Goal: Task Accomplishment & Management: Manage account settings

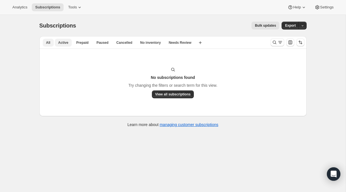
click at [48, 44] on span "All" at bounding box center [48, 42] width 4 height 4
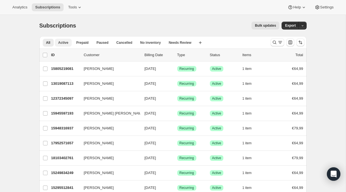
click at [64, 42] on span "Active" at bounding box center [63, 42] width 10 height 4
click at [100, 44] on span "Paused" at bounding box center [102, 42] width 12 height 4
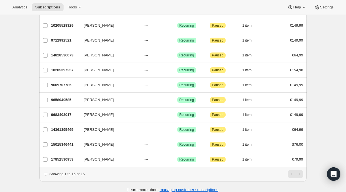
scroll to position [139, 0]
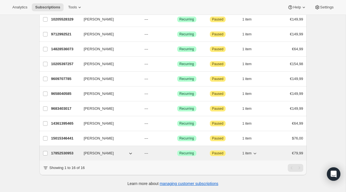
click at [71, 152] on p "17852530953" at bounding box center [65, 154] width 28 height 6
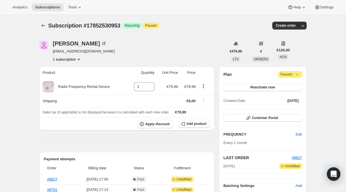
click at [299, 74] on icon at bounding box center [297, 75] width 6 height 6
click at [291, 86] on span "Cancel subscription" at bounding box center [288, 85] width 32 height 4
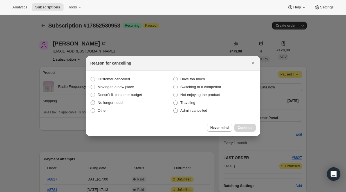
click at [94, 103] on span ":rck:" at bounding box center [92, 103] width 4 height 4
click at [91, 101] on input "No longer need" at bounding box center [90, 101] width 0 height 0
radio input "true"
click at [244, 127] on span "Continue" at bounding box center [244, 128] width 15 height 4
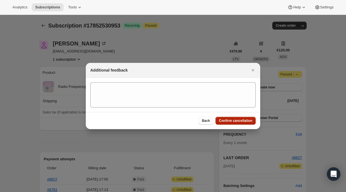
click at [228, 121] on span "Confirm cancellation" at bounding box center [235, 121] width 33 height 4
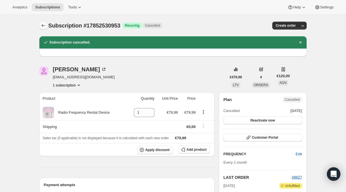
click at [42, 27] on icon "Subscriptions" at bounding box center [43, 26] width 6 height 6
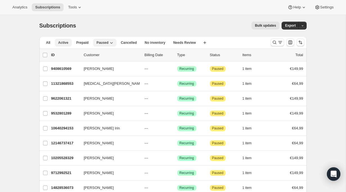
click at [65, 44] on span "Active" at bounding box center [63, 42] width 10 height 4
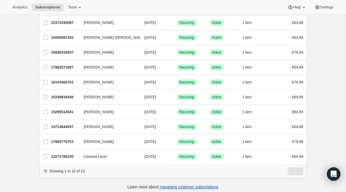
scroll to position [77, 0]
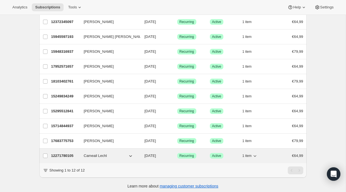
click at [67, 155] on p "12271780105" at bounding box center [65, 156] width 28 height 6
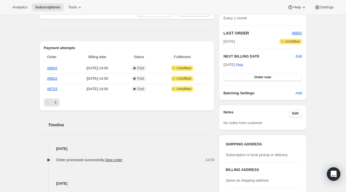
scroll to position [99, 0]
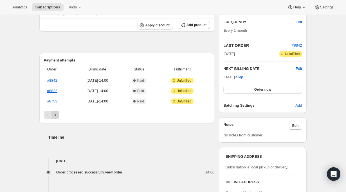
click at [56, 115] on icon "Next" at bounding box center [56, 115] width 6 height 6
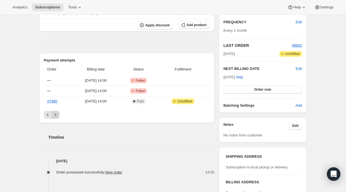
click at [56, 115] on icon "Next" at bounding box center [56, 115] width 6 height 6
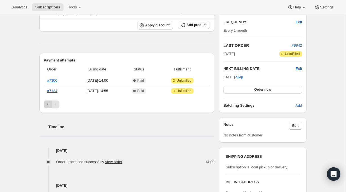
click at [47, 104] on icon "Previous" at bounding box center [48, 105] width 6 height 6
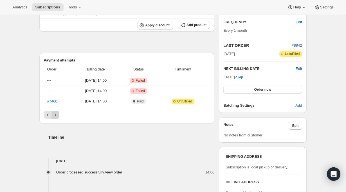
click at [56, 111] on button "Next" at bounding box center [55, 115] width 8 height 8
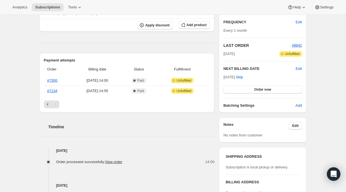
click at [56, 112] on div "Payment attempts Order Billing date Status Fulfillment #7300 [DATE] · 14:00 Com…" at bounding box center [126, 83] width 175 height 60
click at [47, 105] on icon "Previous" at bounding box center [48, 105] width 6 height 6
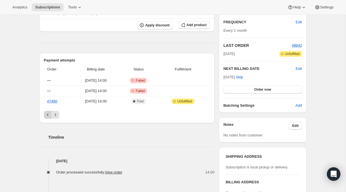
click at [48, 116] on icon "Previous" at bounding box center [48, 115] width 6 height 6
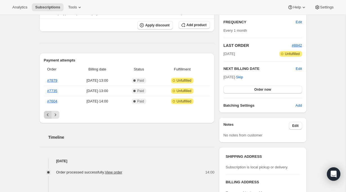
click at [48, 116] on icon "Previous" at bounding box center [48, 115] width 6 height 6
click at [48, 116] on div "Pagination" at bounding box center [48, 115] width 8 height 8
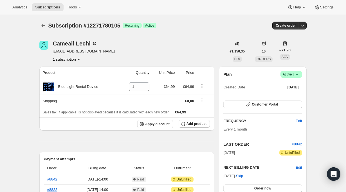
click at [297, 75] on icon at bounding box center [297, 75] width 6 height 6
click at [292, 95] on span "Cancel subscription" at bounding box center [289, 95] width 32 height 4
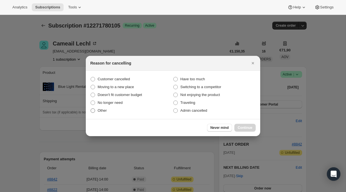
click at [94, 110] on span ":rl2:" at bounding box center [92, 110] width 4 height 4
click at [91, 109] on input "Other" at bounding box center [90, 108] width 0 height 0
radio input "true"
click at [242, 128] on span "Continue" at bounding box center [244, 128] width 15 height 4
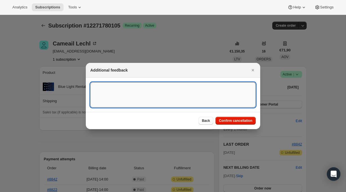
click at [158, 89] on textarea ":rl2:" at bounding box center [172, 94] width 165 height 25
type textarea "Payout"
click at [232, 121] on span "Confirm cancellation" at bounding box center [235, 121] width 33 height 4
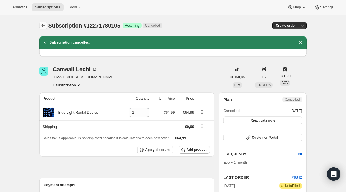
click at [43, 26] on icon "Subscriptions" at bounding box center [43, 26] width 6 height 6
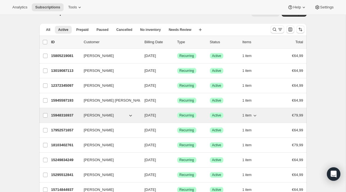
scroll to position [7, 0]
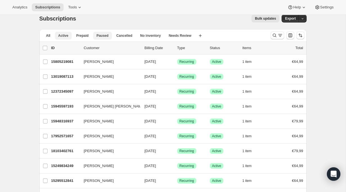
click at [102, 36] on span "Paused" at bounding box center [102, 35] width 12 height 4
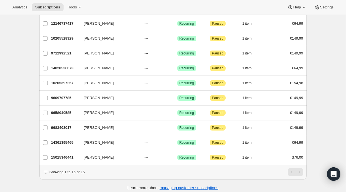
scroll to position [124, 0]
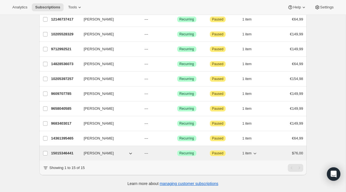
click at [62, 155] on p "15015346441" at bounding box center [65, 154] width 28 height 6
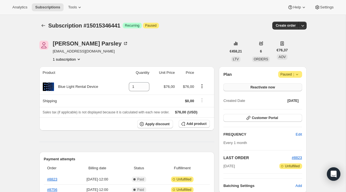
click at [260, 89] on span "Reactivate now" at bounding box center [262, 87] width 24 height 4
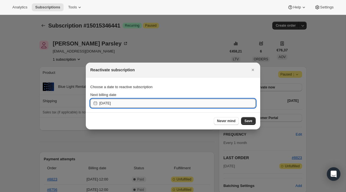
click at [111, 104] on input "[DATE]" at bounding box center [177, 103] width 156 height 9
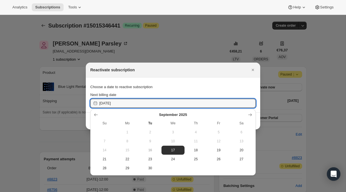
click at [185, 73] on div "Reactivate subscription" at bounding box center [173, 70] width 174 height 15
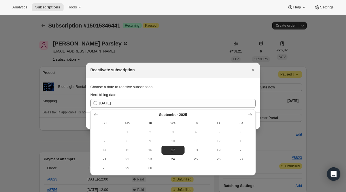
click at [235, 82] on div "Choose a date to reactive subscription" at bounding box center [172, 87] width 165 height 10
click at [177, 151] on span "17" at bounding box center [173, 150] width 18 height 4
type input "[DATE]"
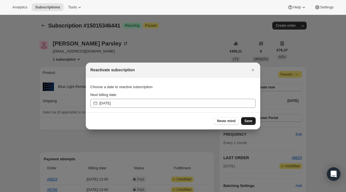
click at [250, 120] on span "Save" at bounding box center [248, 121] width 8 height 4
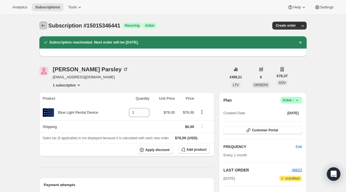
click at [43, 25] on icon "Subscriptions" at bounding box center [43, 26] width 6 height 6
